Goal: Complete application form

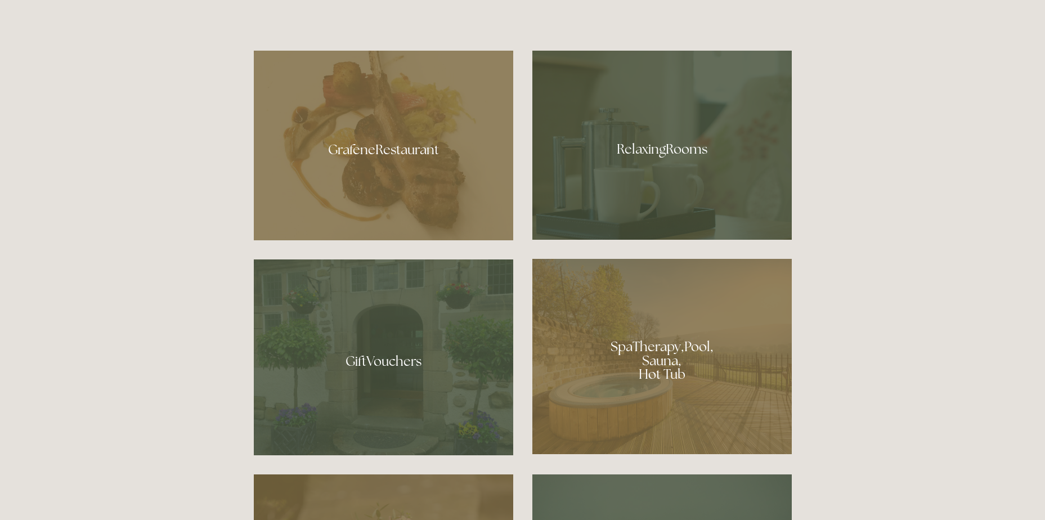
scroll to position [844, 0]
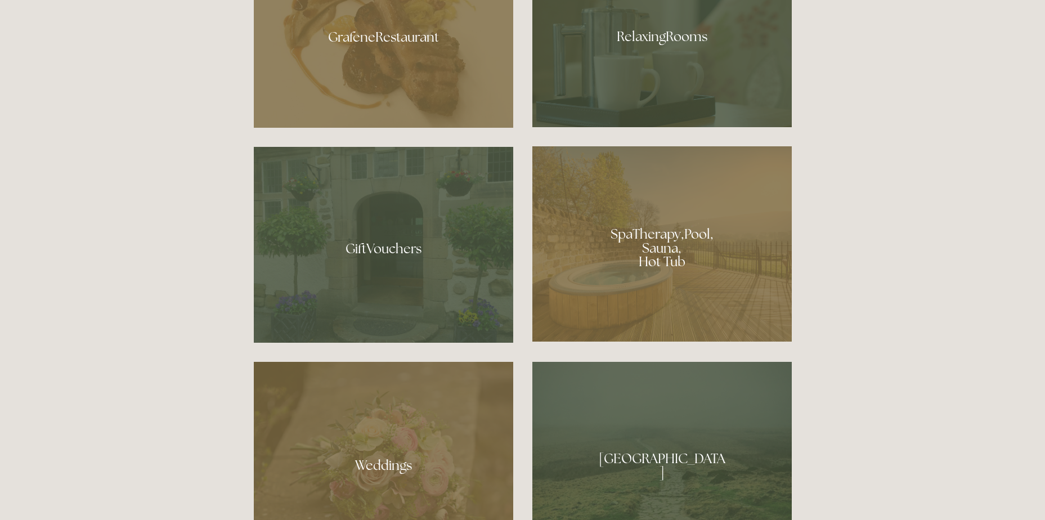
click at [613, 243] on div at bounding box center [661, 243] width 259 height 195
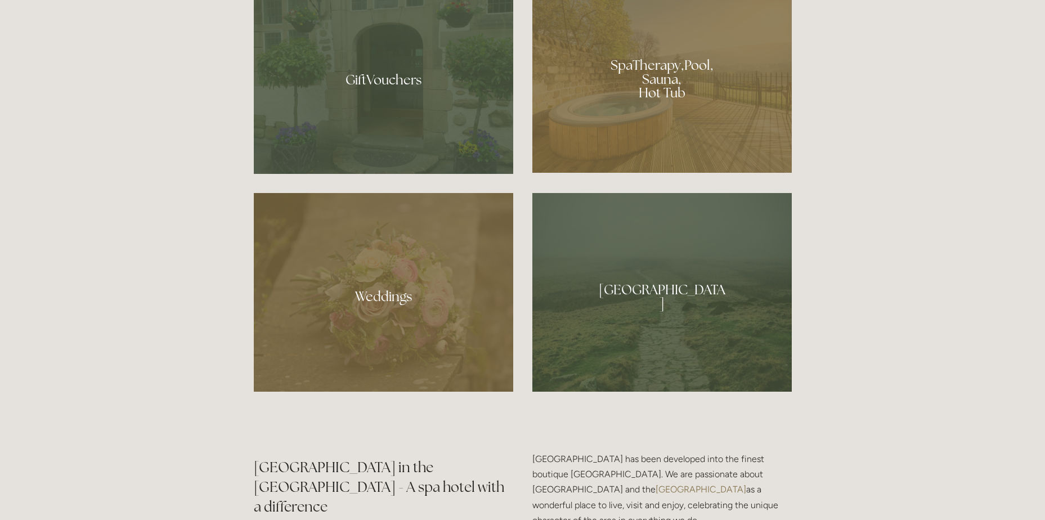
click at [418, 295] on div at bounding box center [383, 292] width 259 height 199
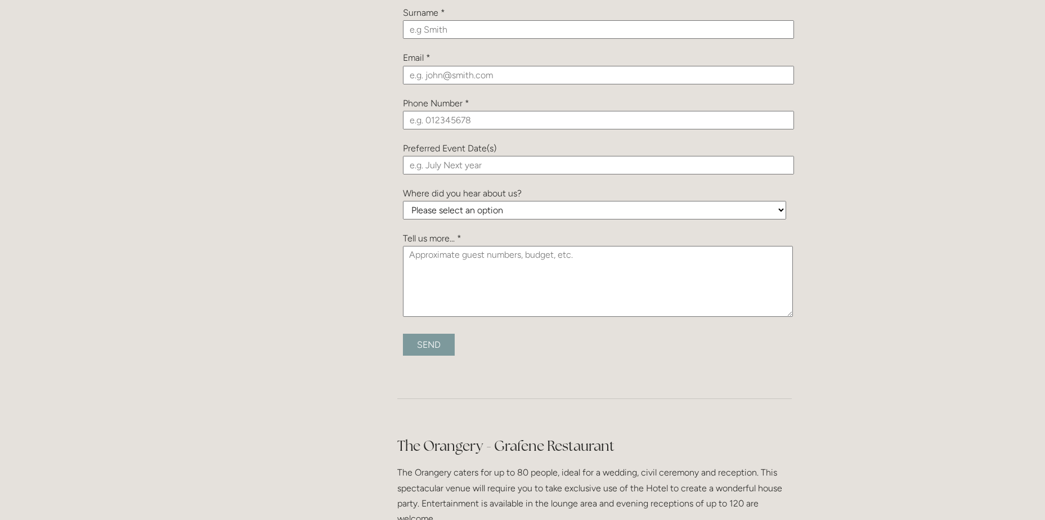
scroll to position [1238, 0]
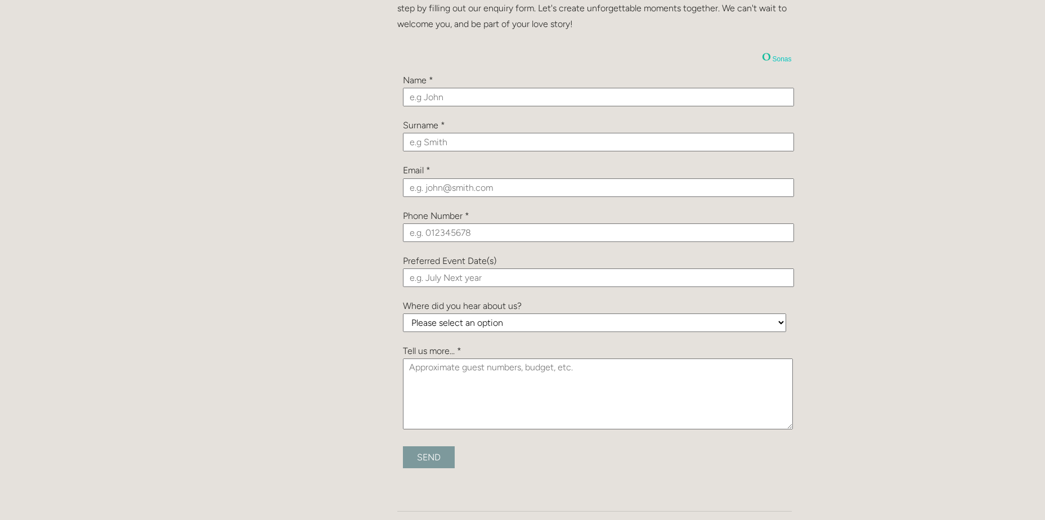
click at [427, 92] on input "text" at bounding box center [598, 97] width 391 height 19
type input "[PERSON_NAME]"
click at [418, 144] on input "text" at bounding box center [598, 142] width 391 height 19
type input "Hoddinott"
click at [412, 186] on input "email" at bounding box center [598, 187] width 391 height 19
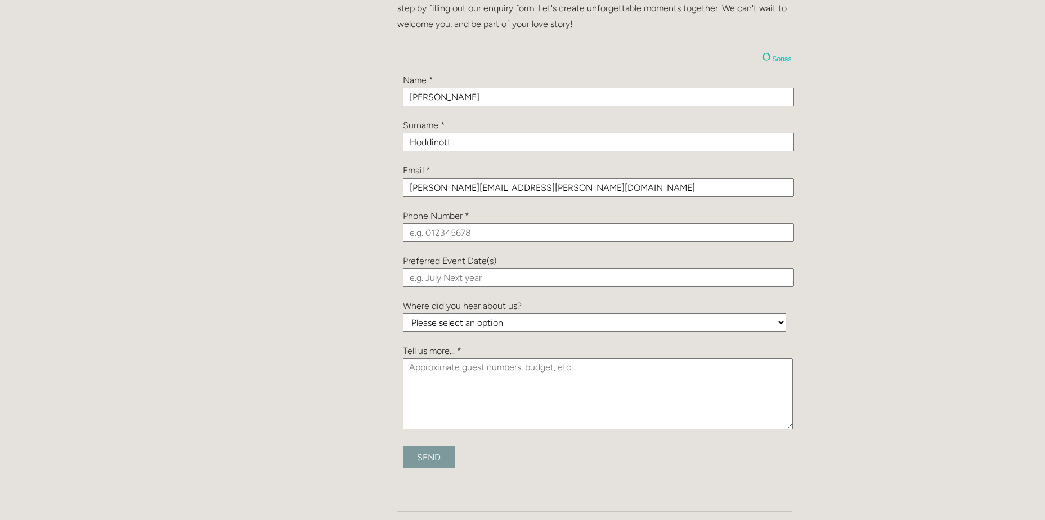
type input "beth.hoddinott@live.co.uk"
click at [697, 234] on input "tel" at bounding box center [598, 232] width 391 height 19
type input "07429473863"
click at [692, 281] on input "text" at bounding box center [598, 277] width 391 height 19
type input "S"
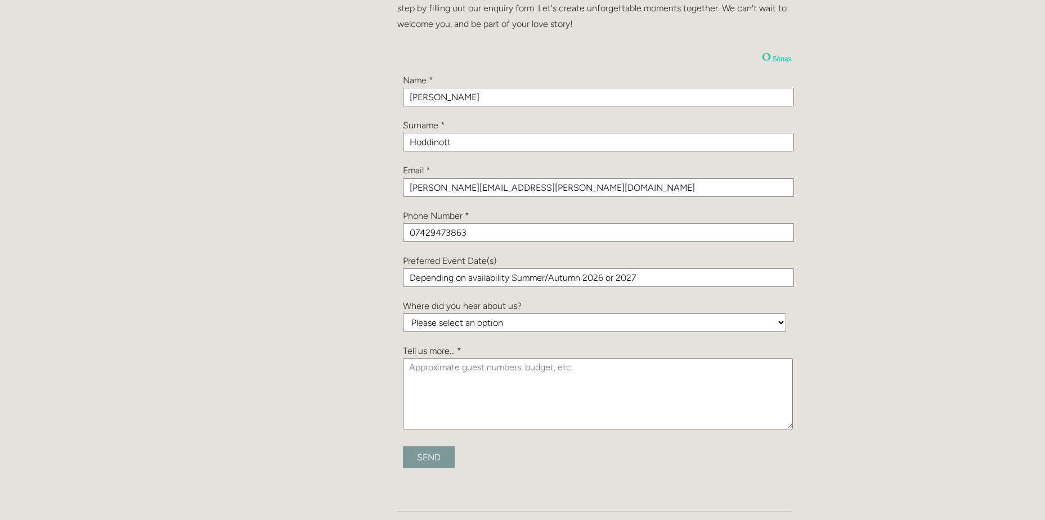
type input "Depending on availability Summer/Autumn 2026 or 2027"
click at [521, 327] on select "Please select an option Been a Guest at the Venue Bridebook Guides for Brides H…" at bounding box center [594, 323] width 383 height 19
select select "vPGc9hP3tCT9KrBDb"
click at [403, 314] on select "Please select an option Been a Guest at the Venue Bridebook Guides for Brides H…" at bounding box center [594, 323] width 383 height 19
click at [472, 384] on textarea at bounding box center [598, 394] width 390 height 71
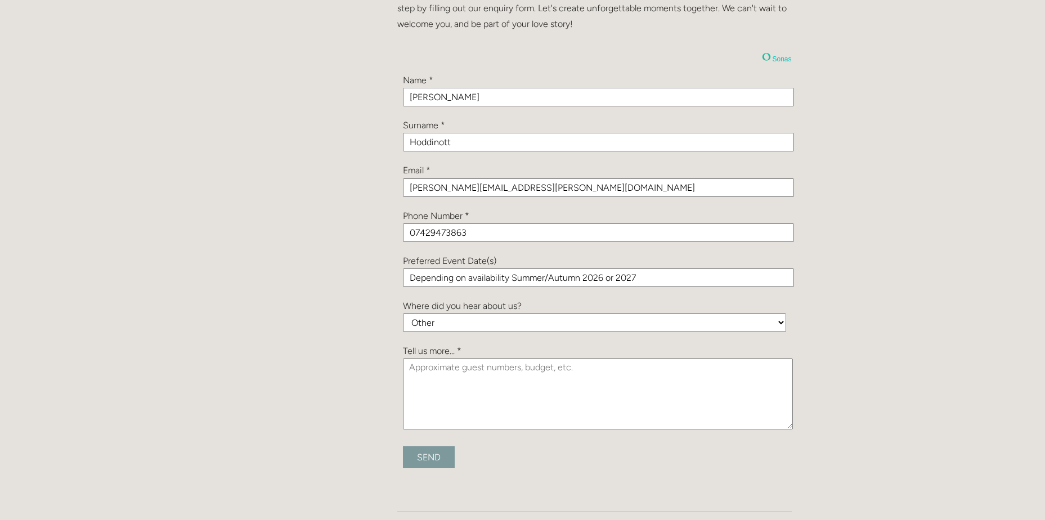
click at [498, 388] on textarea at bounding box center [598, 394] width 390 height 71
click at [499, 374] on textarea at bounding box center [598, 394] width 390 height 71
click at [499, 378] on textarea at bounding box center [598, 394] width 390 height 71
type textarea "P"
type textarea "A"
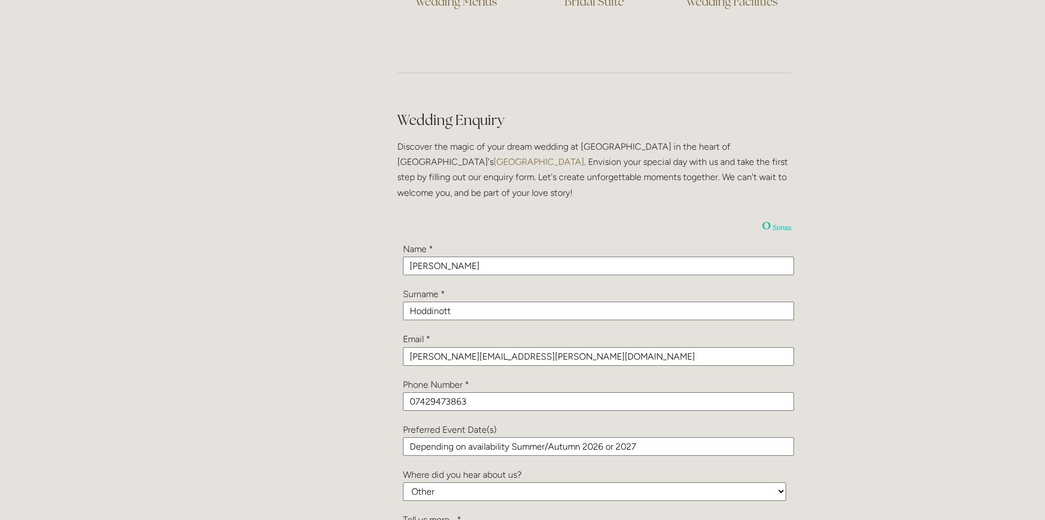
scroll to position [1407, 0]
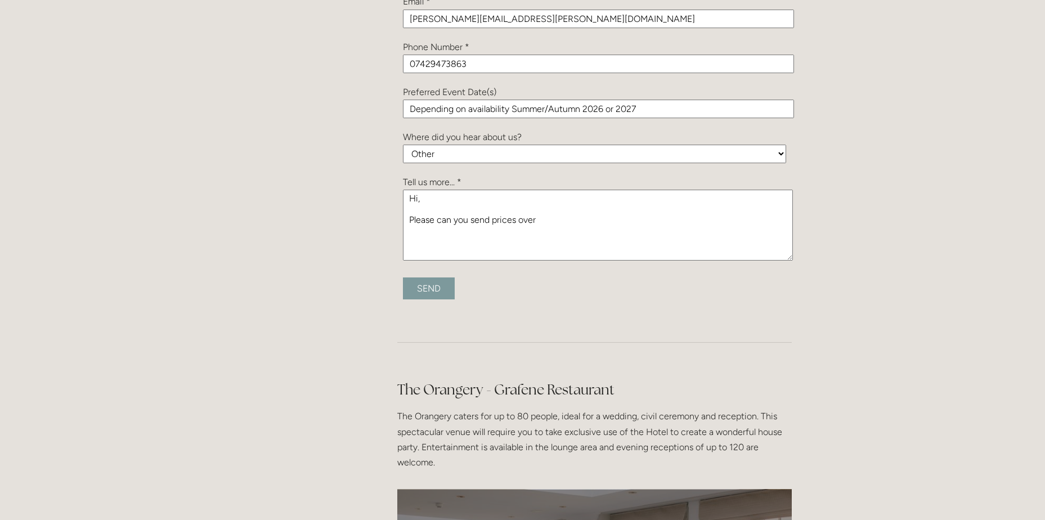
drag, startPoint x: 570, startPoint y: 218, endPoint x: 368, endPoint y: 220, distance: 202.1
click at [368, 220] on main "Weddings Weddings Wedding Testimonials Your special day at Losehill Losehill Ho…" at bounding box center [523, 409] width 574 height 3160
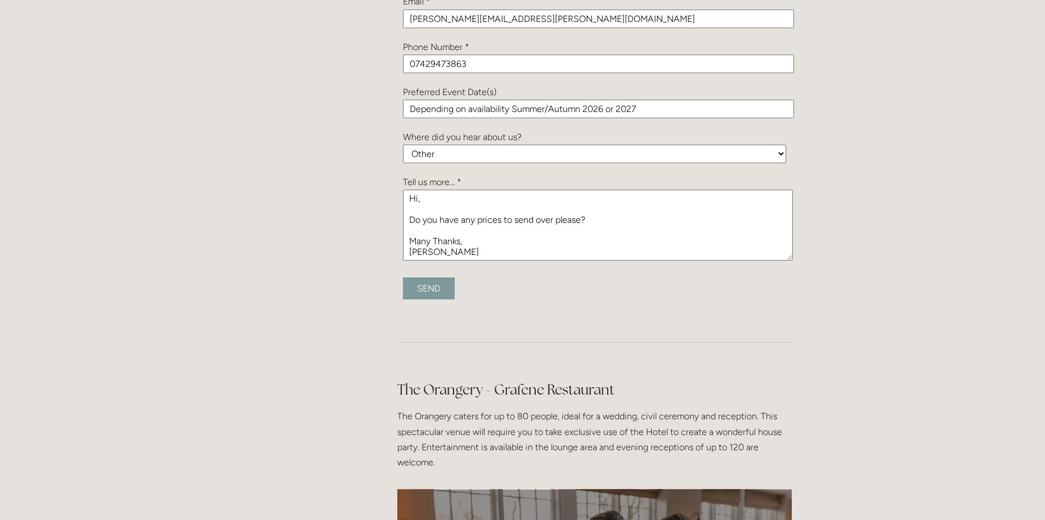
type textarea "Hi, Do you have any prices to send over please? Many Thanks, Beth"
click at [429, 288] on input "Send" at bounding box center [429, 288] width 52 height 22
type input "Submitting..."
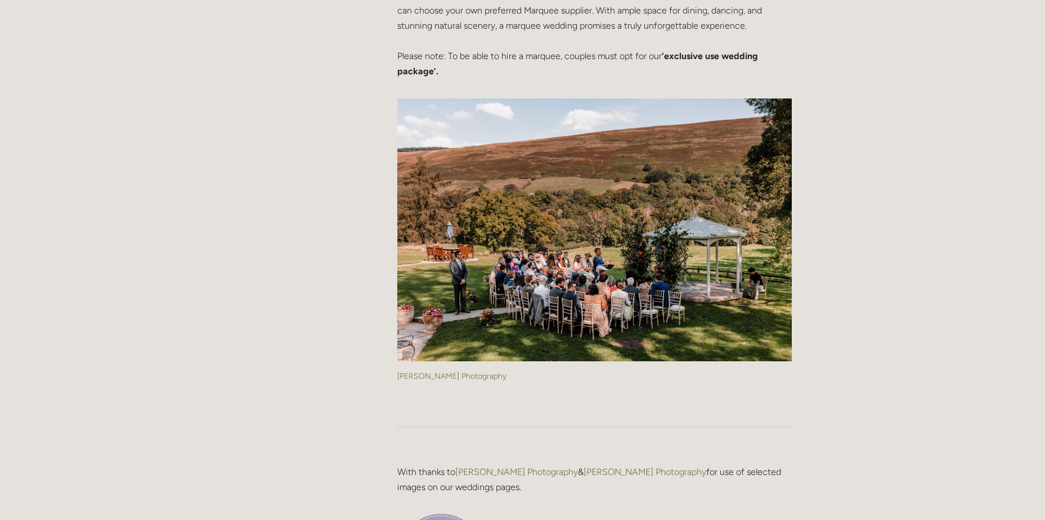
scroll to position [2814, 0]
